Goal: Information Seeking & Learning: Learn about a topic

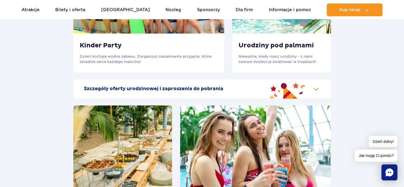
scroll to position [614, 0]
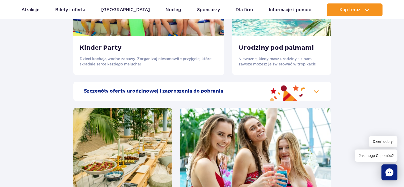
click at [176, 93] on h2 "Szczegóły oferty urodzinowej i zaproszenia do pobrania" at bounding box center [153, 91] width 139 height 6
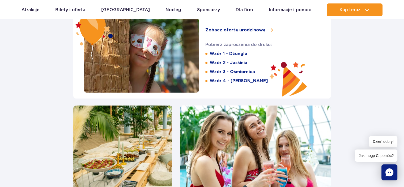
scroll to position [689, 0]
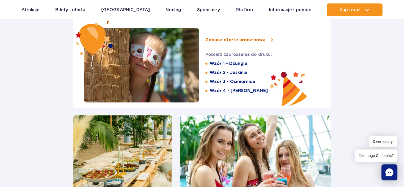
click at [237, 40] on span "Zobacz ofertę urodzinową" at bounding box center [235, 40] width 60 height 6
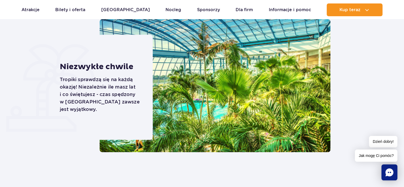
scroll to position [104, 0]
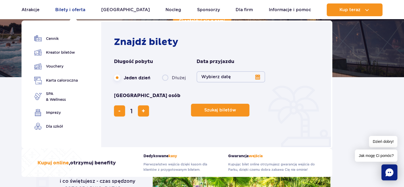
click at [73, 10] on link "Bilety i oferta" at bounding box center [70, 9] width 30 height 13
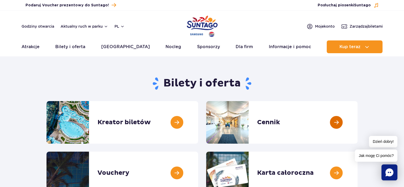
click at [357, 122] on link at bounding box center [357, 122] width 0 height 42
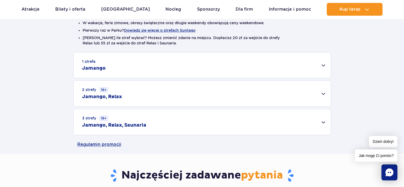
scroll to position [147, 0]
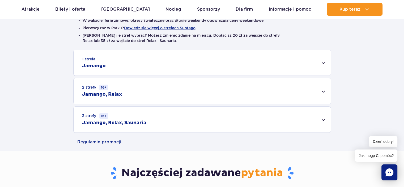
click at [322, 61] on div "1 strefa Jamango" at bounding box center [202, 62] width 257 height 25
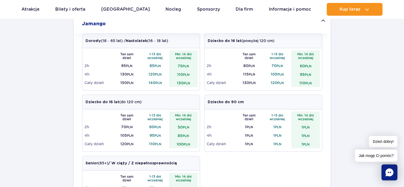
scroll to position [193, 0]
